Goal: Transaction & Acquisition: Register for event/course

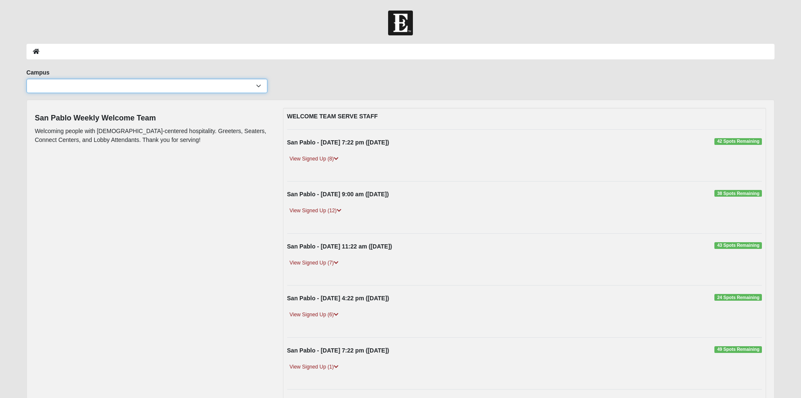
click at [107, 86] on select "[GEOGRAPHIC_DATA] [GEOGRAPHIC_DATA] (Coming Soon) Eleven22 Online [PERSON_NAME]…" at bounding box center [147, 86] width 241 height 14
select select "3"
click at [27, 79] on select "[GEOGRAPHIC_DATA] [GEOGRAPHIC_DATA] (Coming Soon) Eleven22 Online [PERSON_NAME]…" at bounding box center [147, 86] width 241 height 14
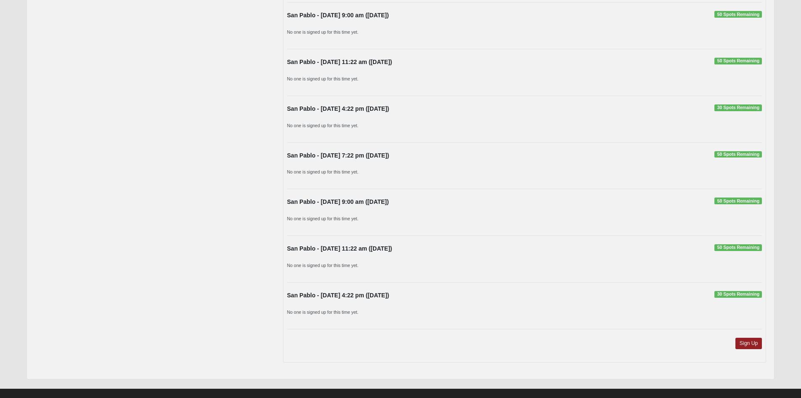
scroll to position [601, 0]
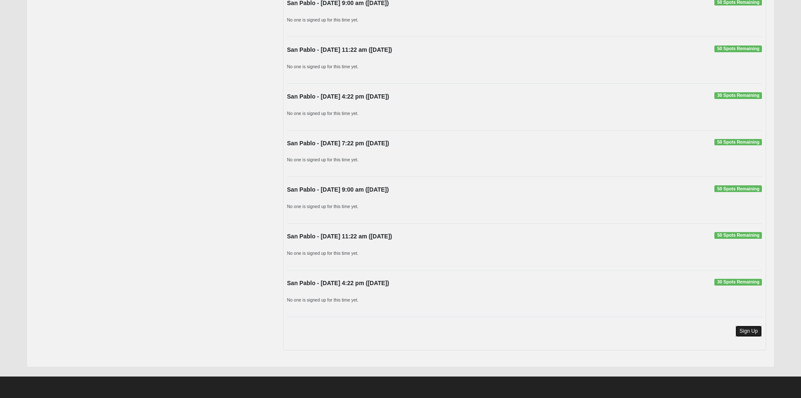
click at [748, 328] on link "Sign Up" at bounding box center [749, 330] width 27 height 11
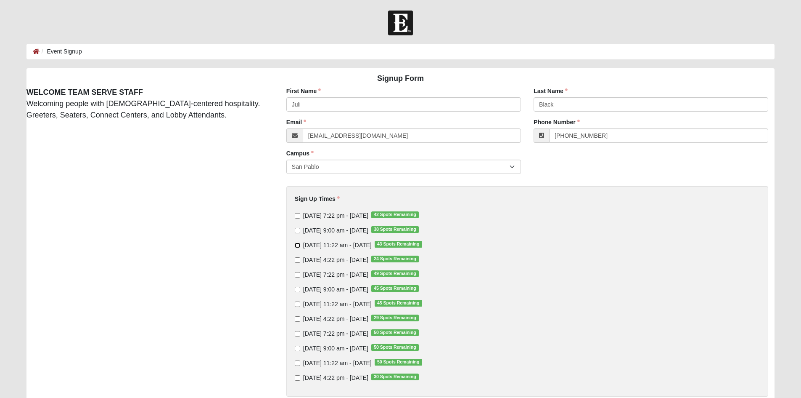
click at [296, 244] on input "Sunday 11:22 am - Oct 5 2025 43 Spots Remaining" at bounding box center [297, 244] width 5 height 5
checkbox input "true"
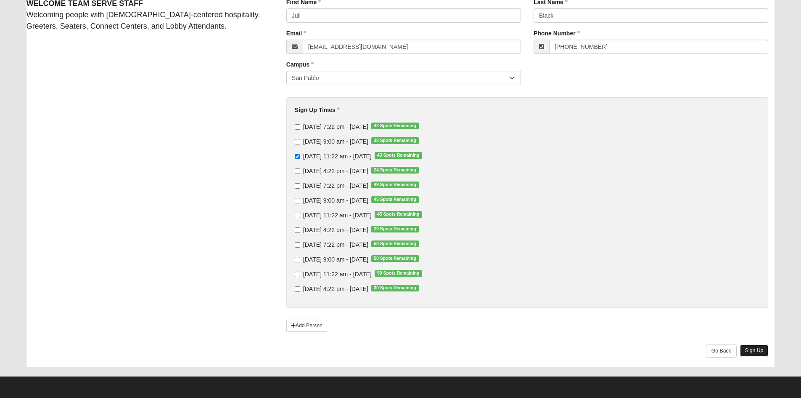
click at [757, 349] on link "Sign Up" at bounding box center [754, 350] width 29 height 12
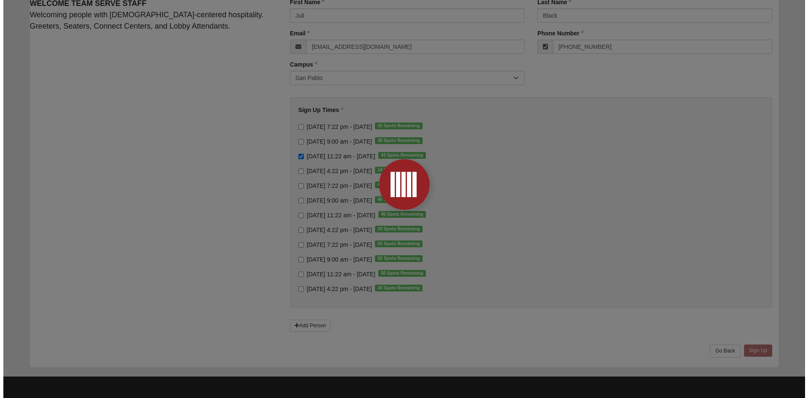
scroll to position [0, 0]
